Goal: Task Accomplishment & Management: Complete application form

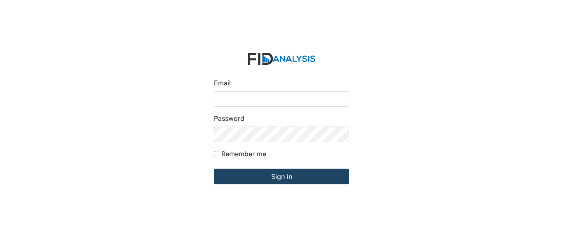
type input "[EMAIL_ADDRESS][DOMAIN_NAME]"
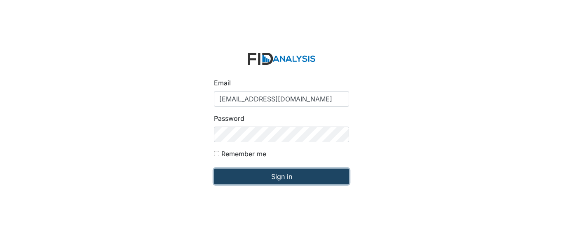
click at [297, 178] on input "Sign in" at bounding box center [281, 177] width 135 height 16
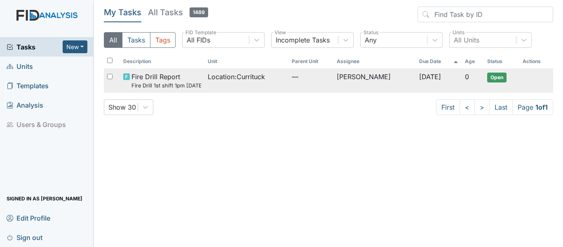
click at [184, 84] on small "Fire Drill 1st shift 1pm [DATE]" at bounding box center [166, 86] width 69 height 8
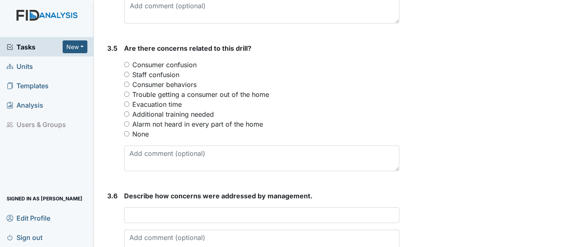
scroll to position [1072, 0]
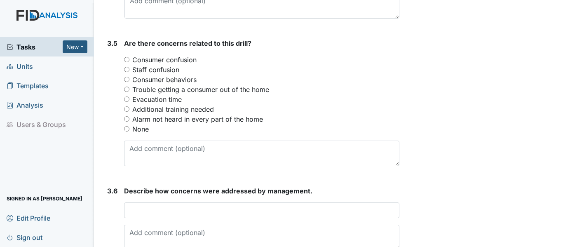
click at [138, 134] on label "None" at bounding box center [140, 129] width 16 height 10
click at [129, 132] on input "None" at bounding box center [126, 128] width 5 height 5
radio input "true"
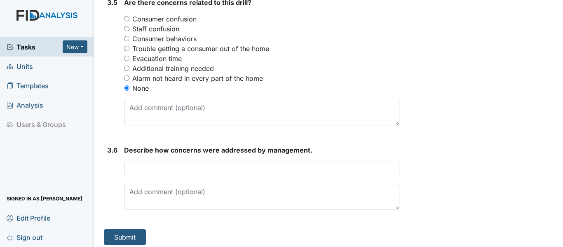
scroll to position [1113, 0]
click at [184, 73] on label "Additional training needed" at bounding box center [173, 68] width 82 height 10
click at [129, 71] on input "Additional training needed" at bounding box center [126, 67] width 5 height 5
radio input "true"
click at [139, 93] on label "None" at bounding box center [140, 88] width 16 height 10
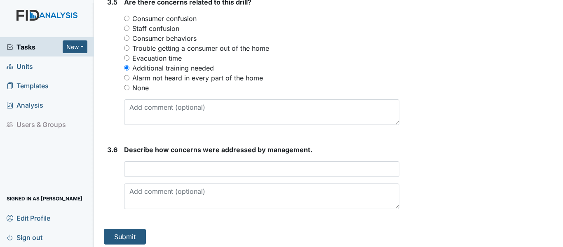
click at [129, 90] on input "None" at bounding box center [126, 87] width 5 height 5
radio input "true"
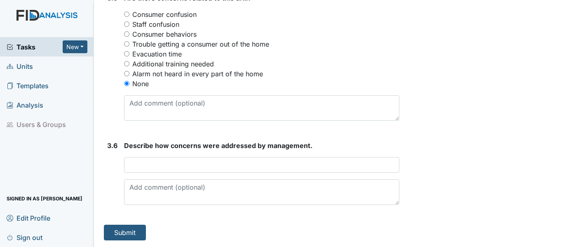
scroll to position [1127, 0]
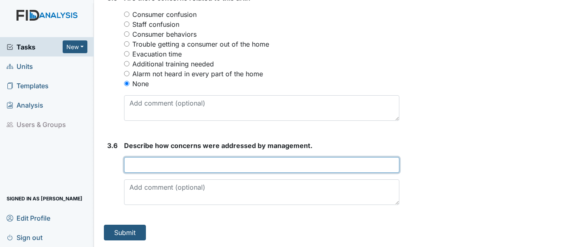
click at [179, 167] on input "text" at bounding box center [261, 165] width 275 height 16
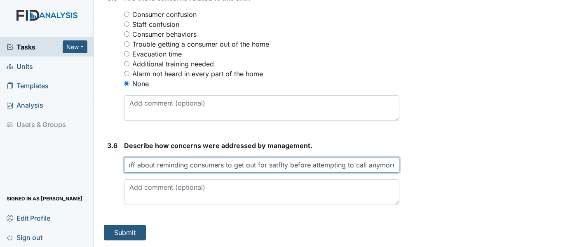
scroll to position [0, 60]
click at [276, 165] on input "HC spoke with staff about reminding consumers to get out for satflty before att…" at bounding box center [261, 165] width 275 height 16
type input "HC spoke with staff about reminding consumers to get out for safety before atte…"
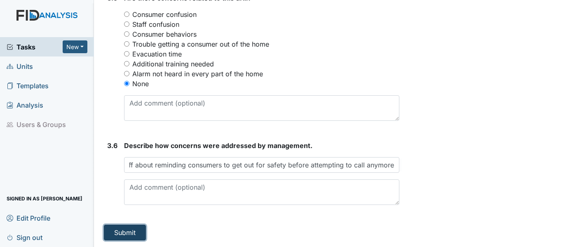
scroll to position [0, 0]
click at [131, 235] on button "Submit" at bounding box center [125, 233] width 42 height 16
